Goal: Task Accomplishment & Management: Complete application form

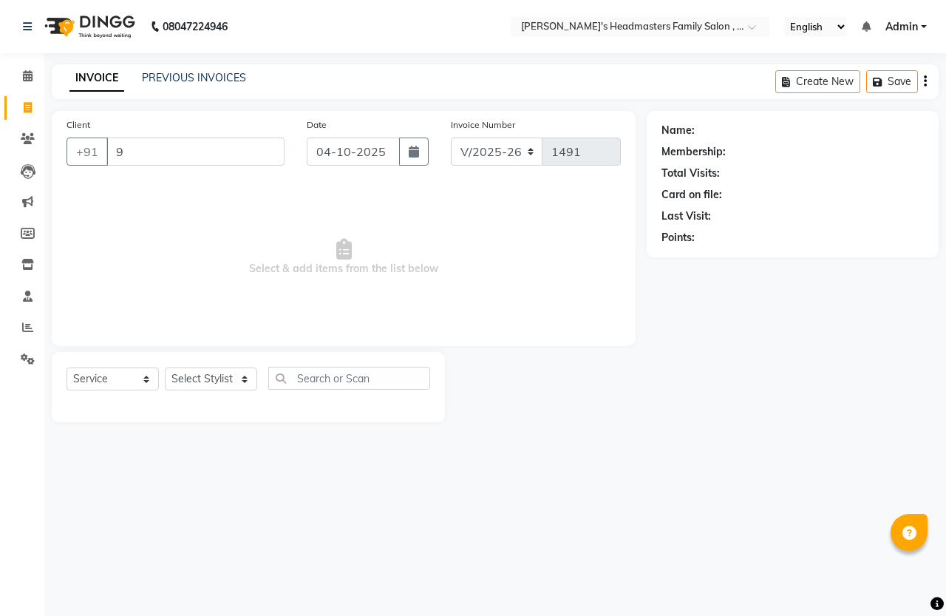
select select "7213"
select select "service"
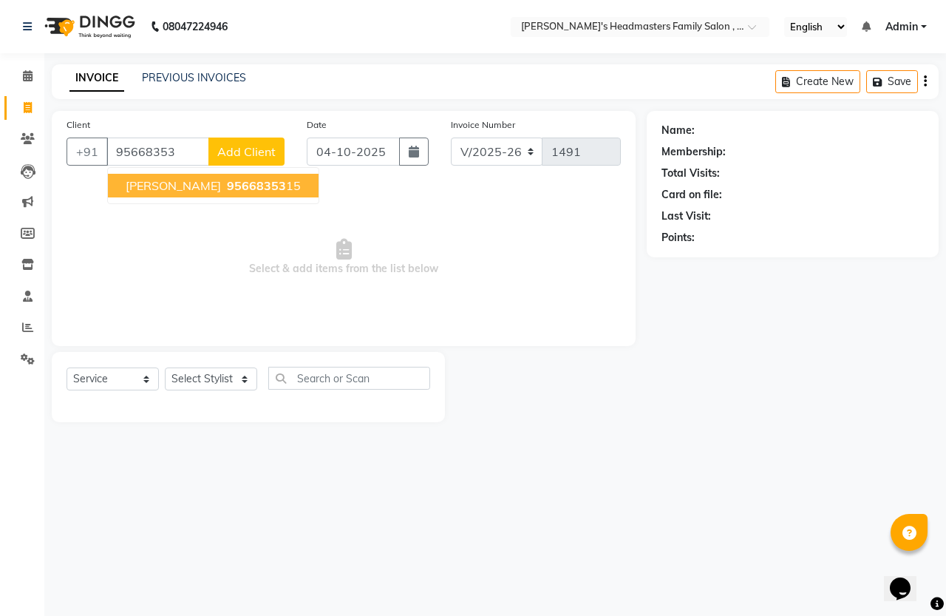
click at [188, 194] on button "[PERSON_NAME] 95668353 15" at bounding box center [213, 186] width 211 height 24
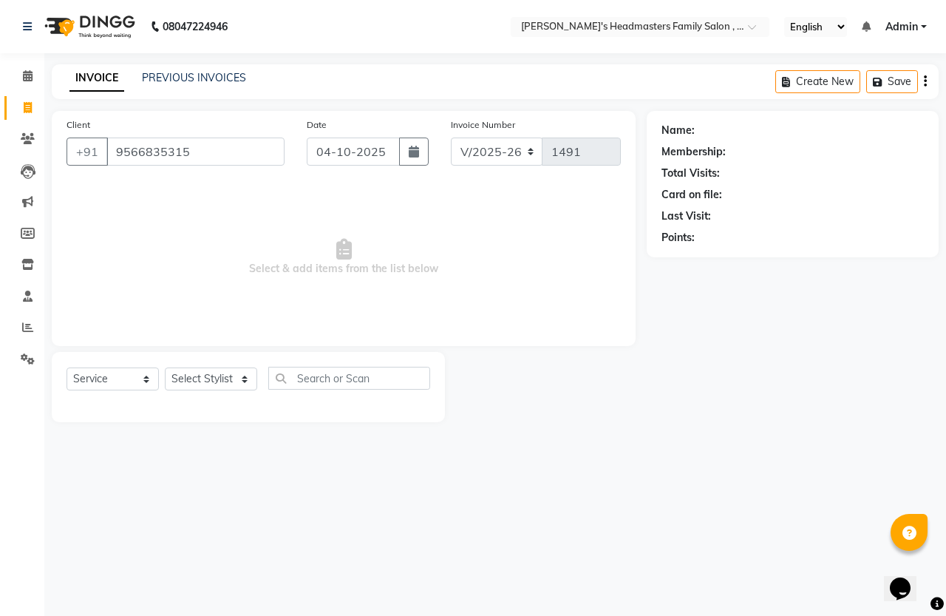
type input "9566835315"
click at [218, 377] on select "Select Stylist [PERSON_NAME] [PERSON_NAME] Marry" at bounding box center [211, 378] width 92 height 23
select select "1: Object"
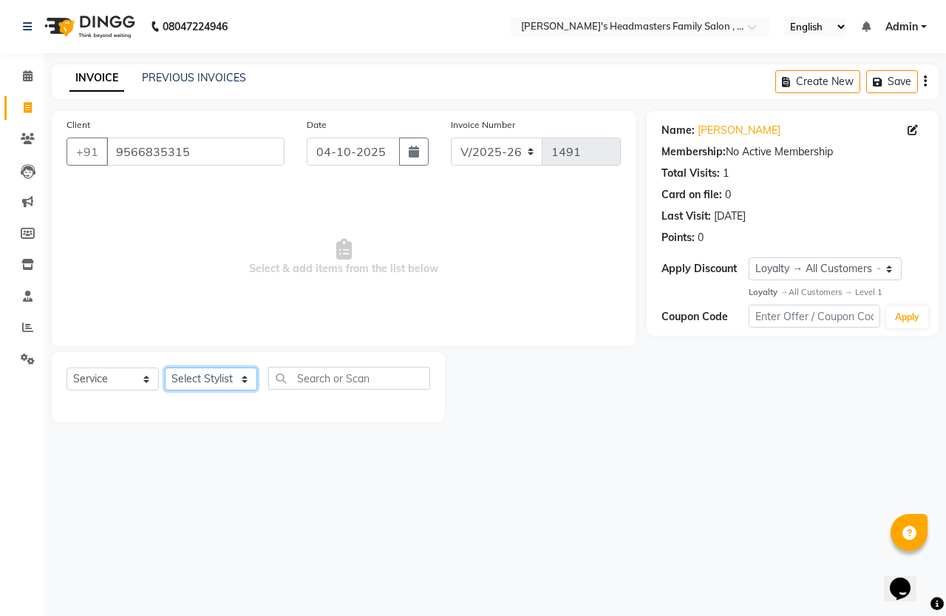
select select "91510"
click at [165, 367] on select "Select Stylist [PERSON_NAME] [PERSON_NAME] Marry" at bounding box center [211, 378] width 92 height 23
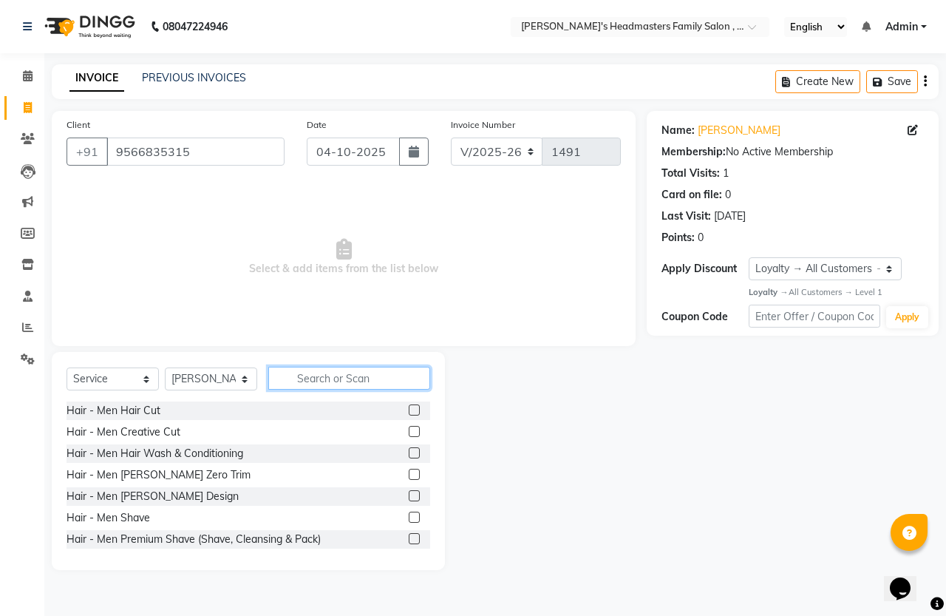
click at [348, 381] on input "text" at bounding box center [349, 378] width 162 height 23
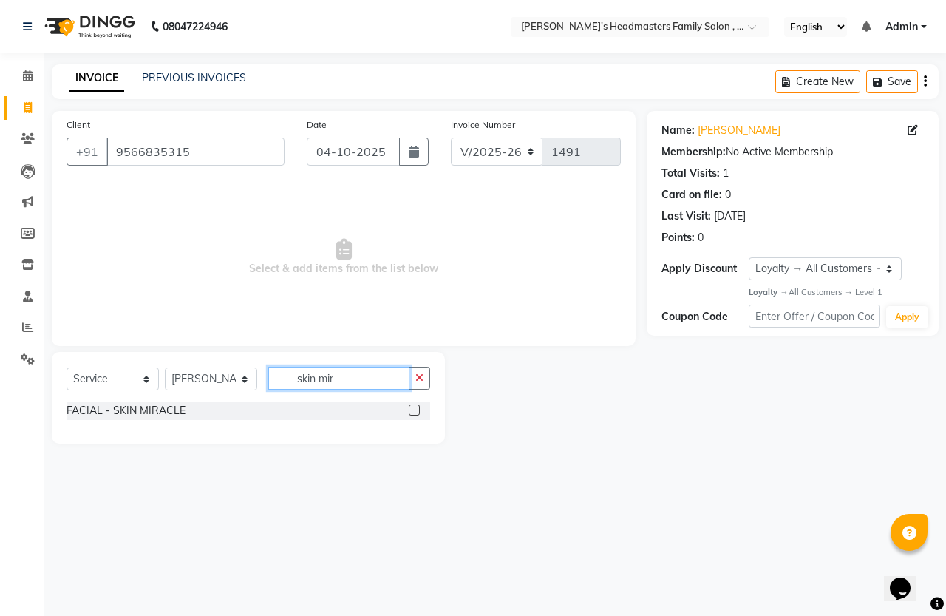
type input "skin mir"
click at [412, 408] on label at bounding box center [414, 409] width 11 height 11
click at [412, 408] on input "checkbox" at bounding box center [414, 411] width 10 height 10
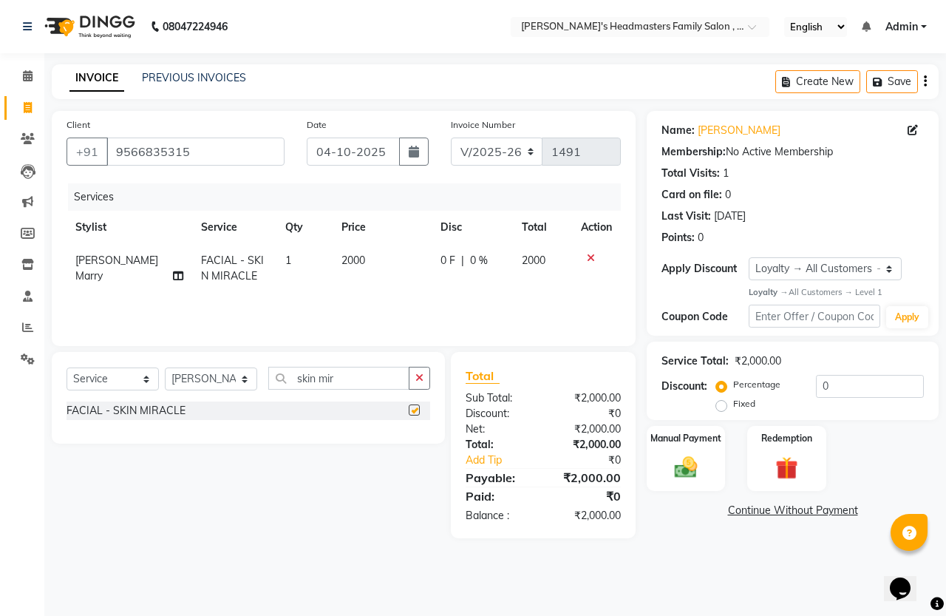
checkbox input "false"
click at [426, 374] on button "button" at bounding box center [419, 378] width 21 height 23
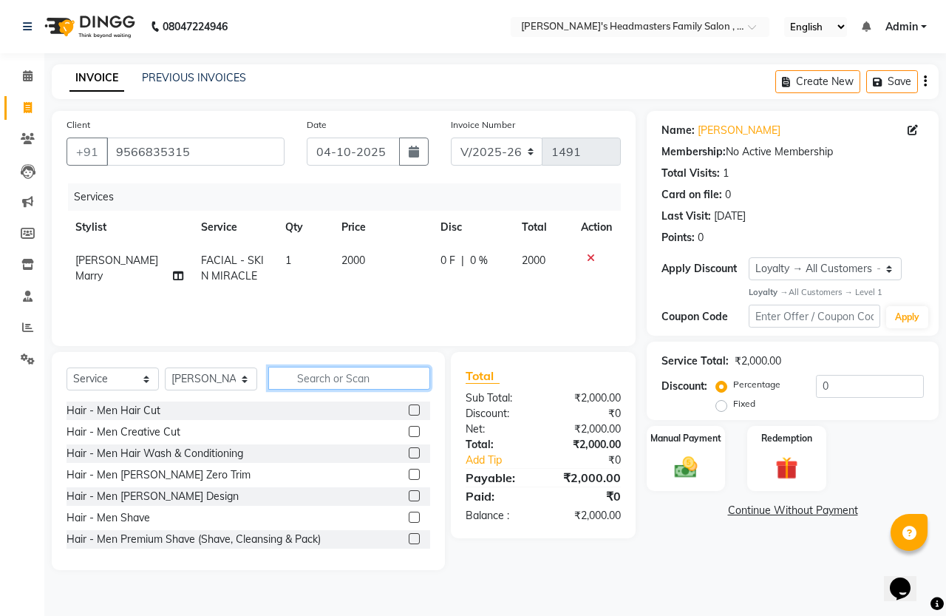
click at [378, 375] on input "text" at bounding box center [349, 378] width 162 height 23
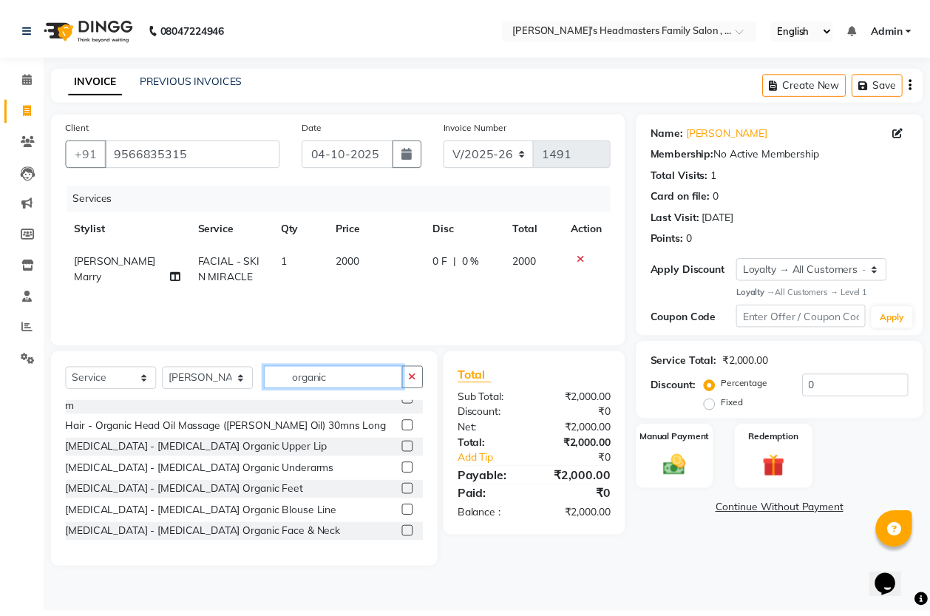
scroll to position [92, 0]
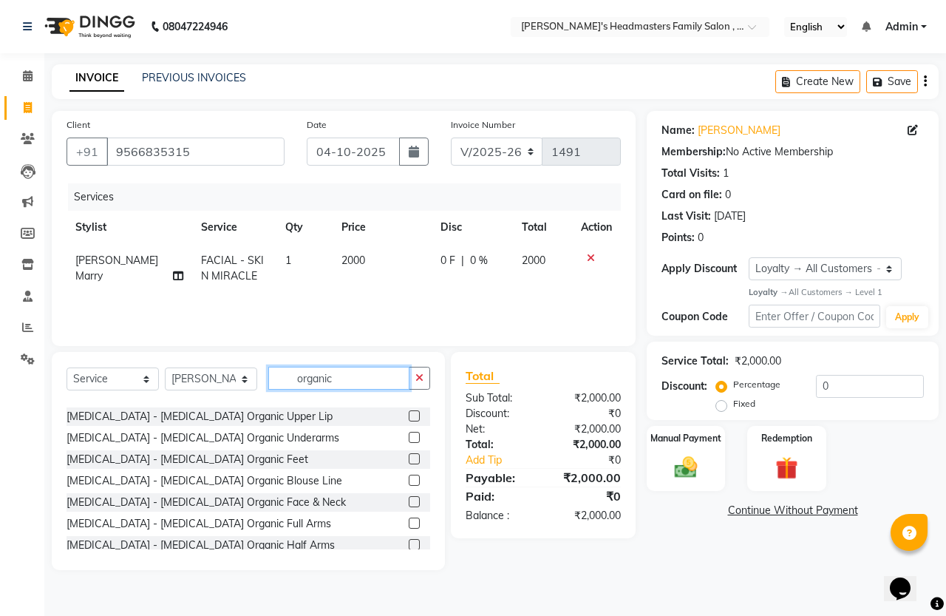
type input "organic"
click at [409, 496] on label at bounding box center [414, 501] width 11 height 11
click at [409, 497] on input "checkbox" at bounding box center [414, 502] width 10 height 10
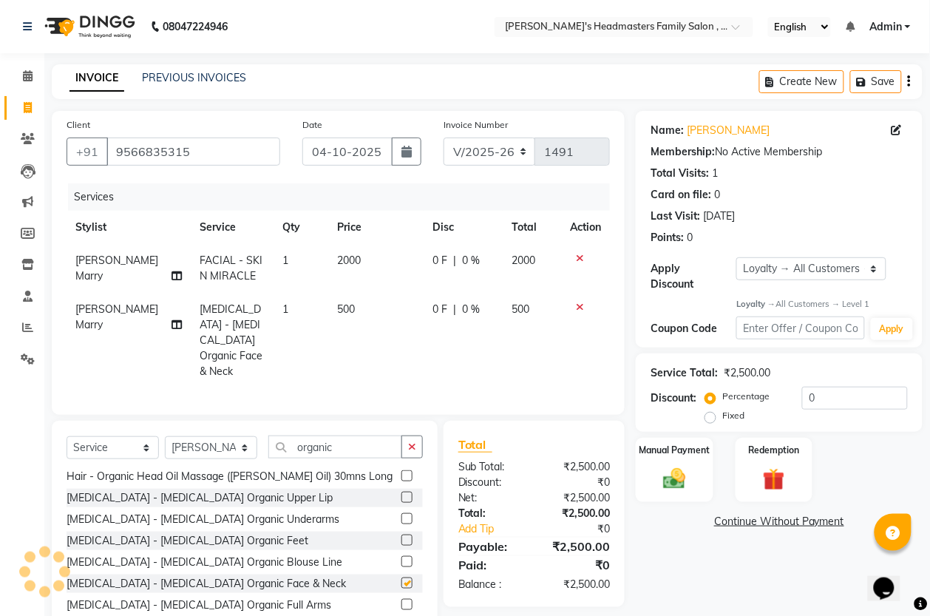
scroll to position [105, 0]
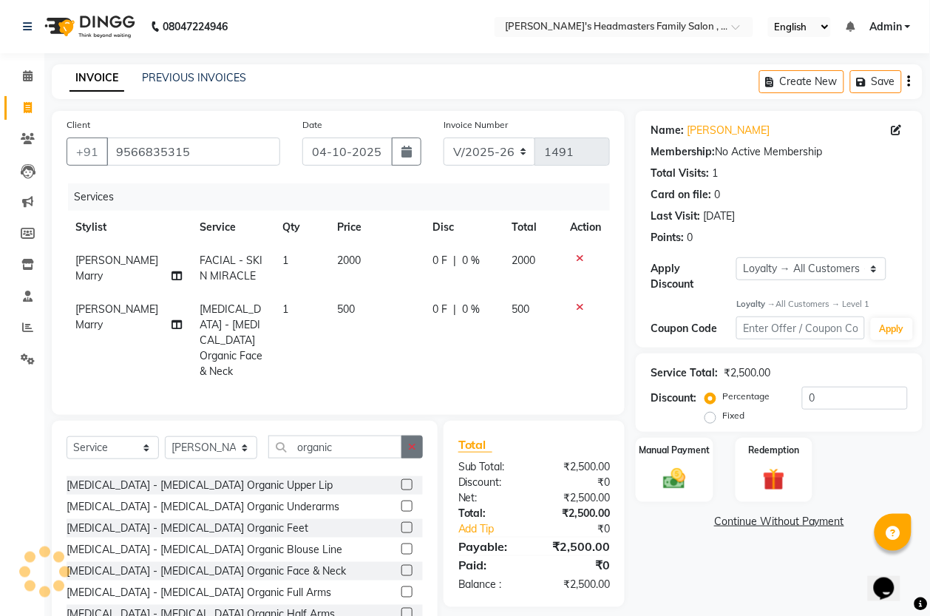
checkbox input "false"
click at [408, 451] on icon "button" at bounding box center [412, 446] width 8 height 10
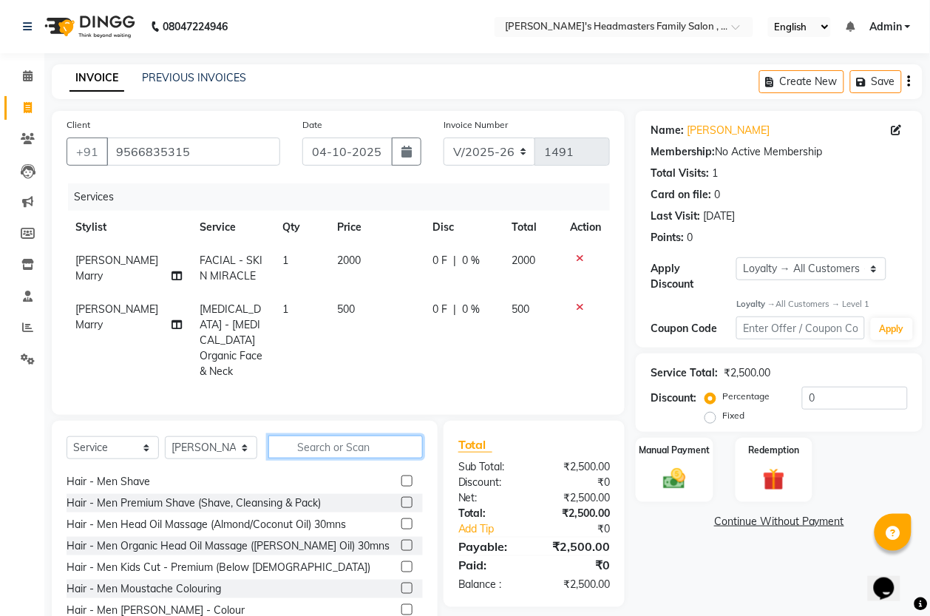
click at [356, 445] on input "text" at bounding box center [345, 446] width 154 height 23
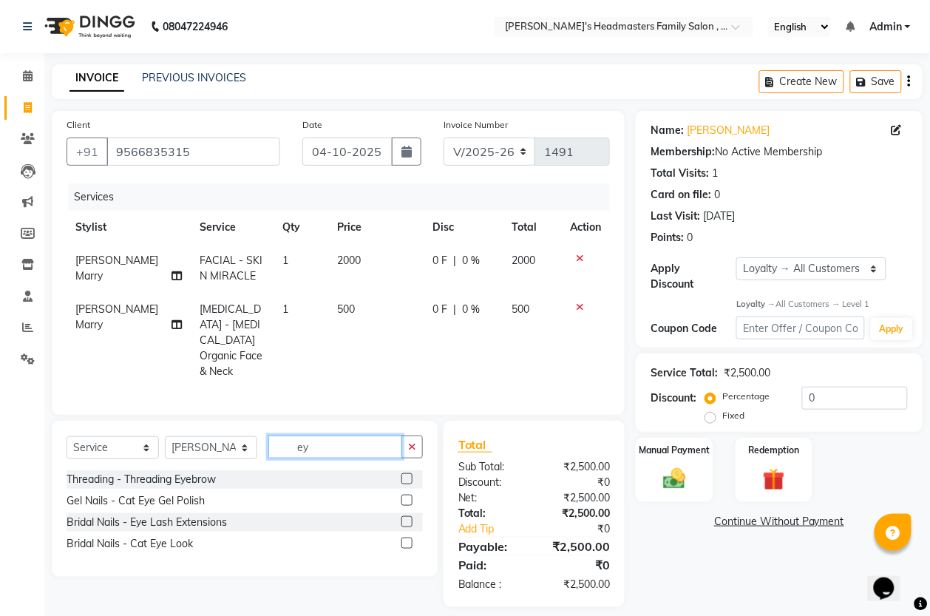
scroll to position [0, 0]
type input "eye"
click at [407, 479] on label at bounding box center [406, 478] width 11 height 11
click at [407, 479] on input "checkbox" at bounding box center [406, 479] width 10 height 10
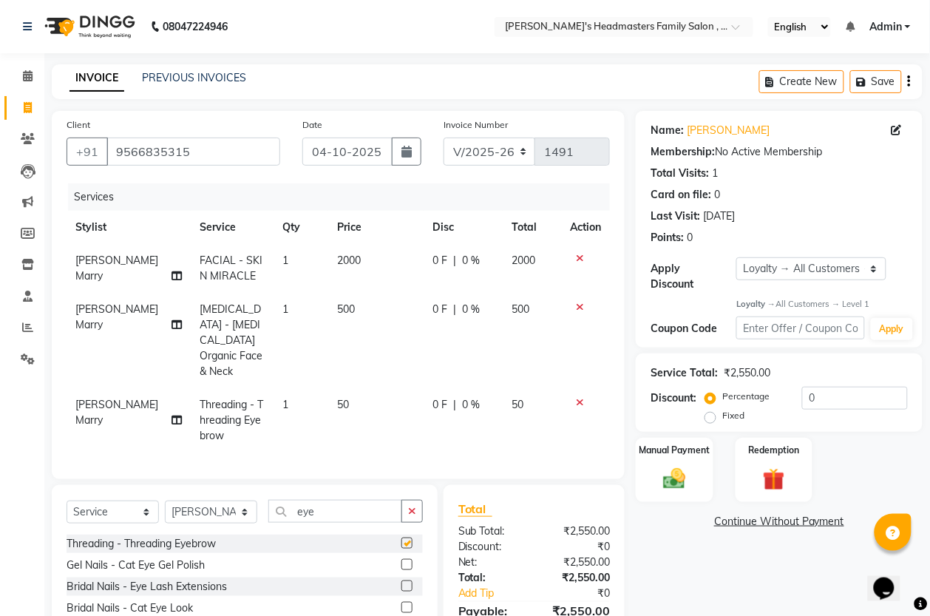
checkbox input "false"
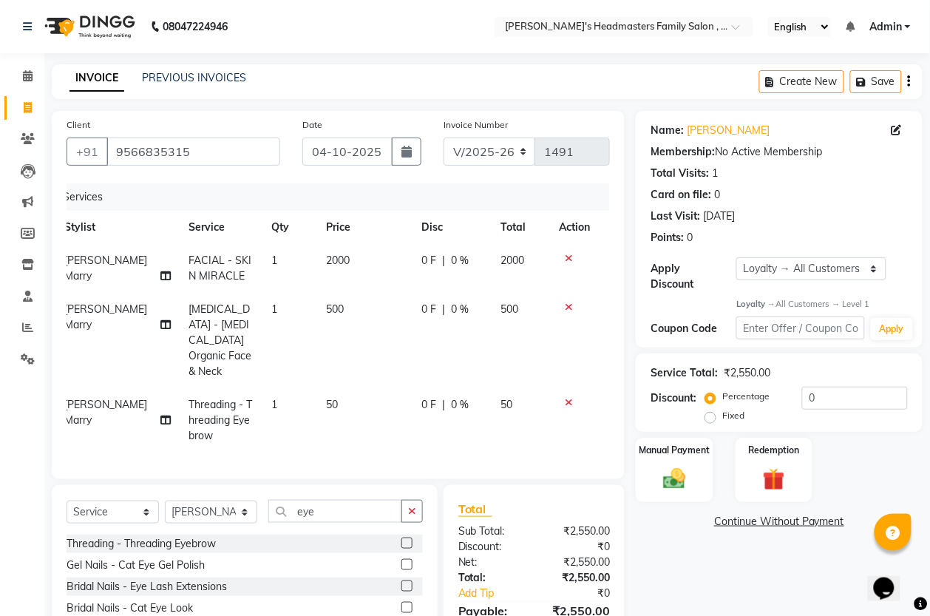
scroll to position [76, 0]
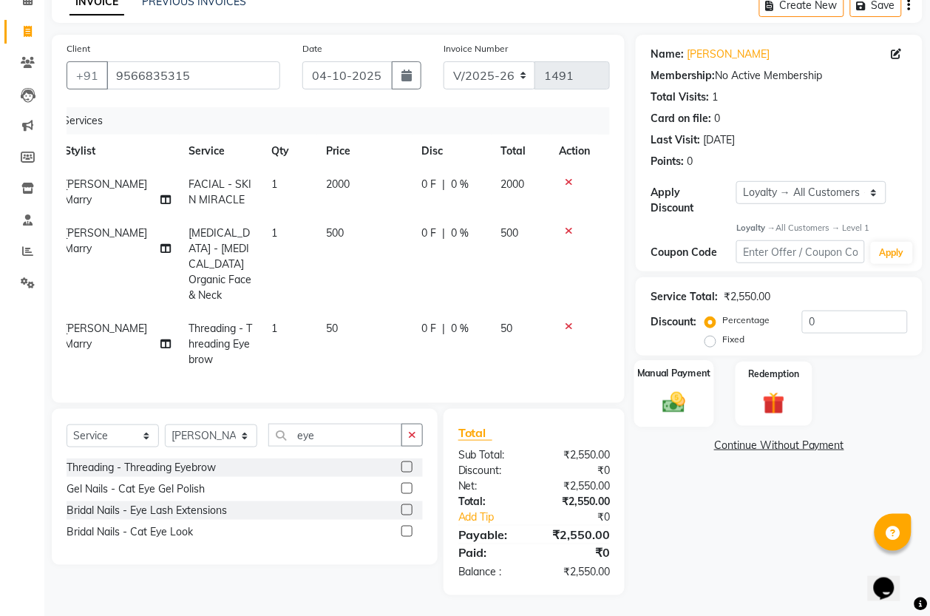
click at [670, 390] on img at bounding box center [674, 403] width 37 height 27
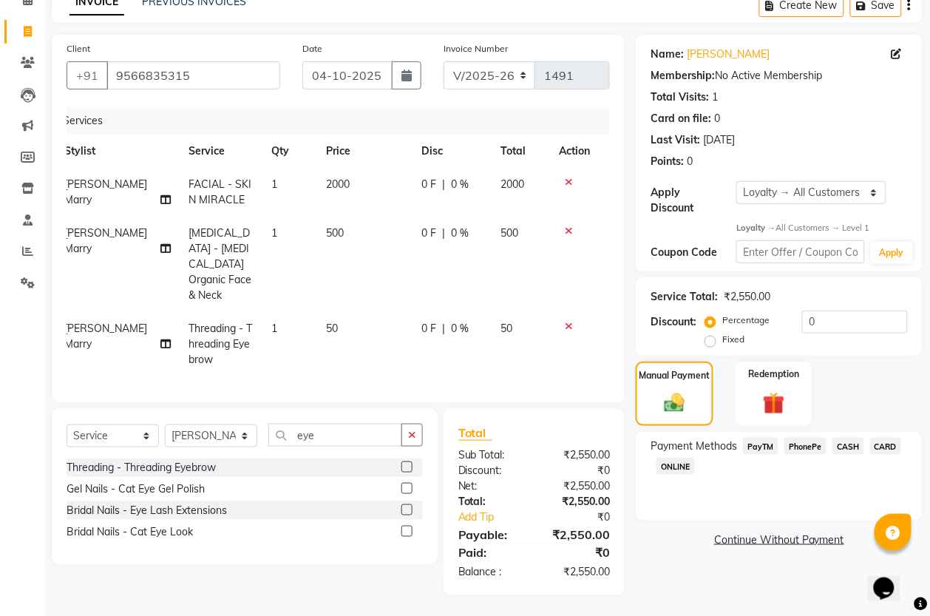
click at [762, 438] on span "PayTM" at bounding box center [760, 446] width 35 height 17
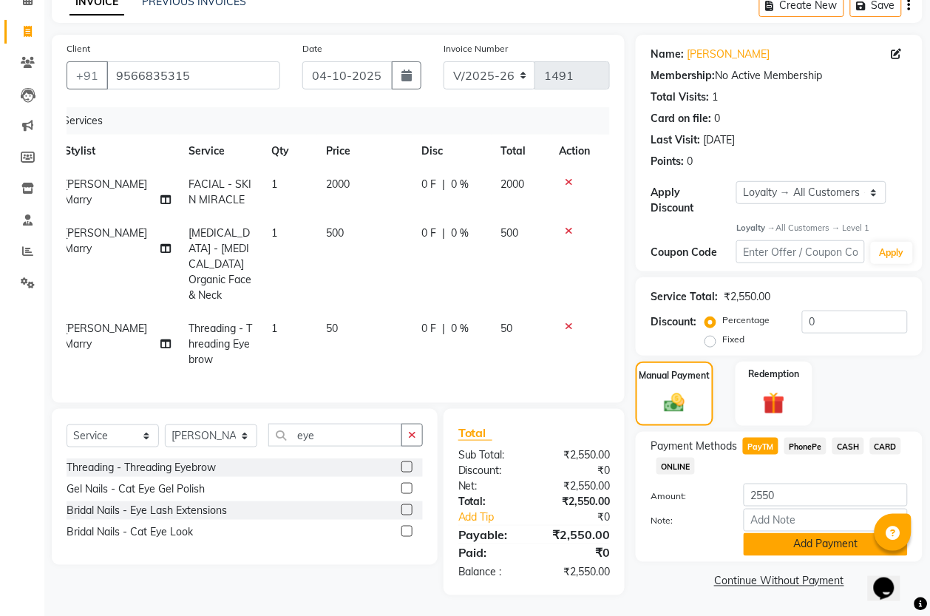
click at [766, 537] on button "Add Payment" at bounding box center [826, 544] width 164 height 23
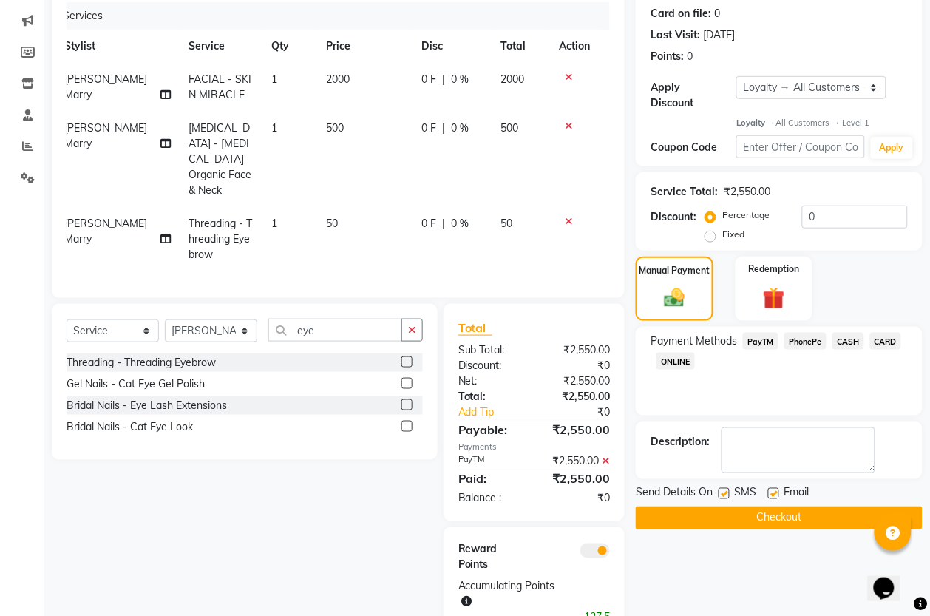
scroll to position [227, 0]
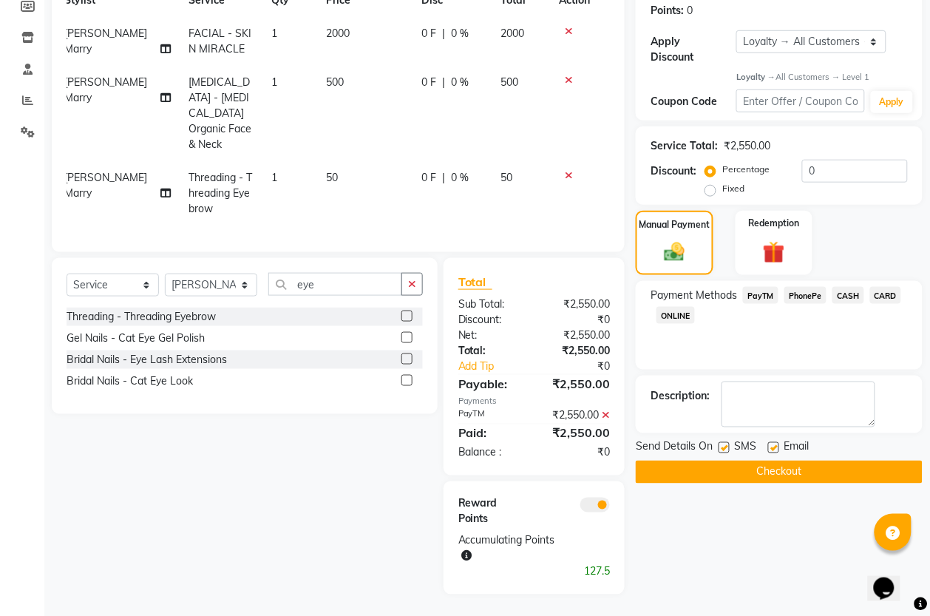
click at [777, 478] on button "Checkout" at bounding box center [779, 471] width 287 height 23
